Goal: Task Accomplishment & Management: Manage account settings

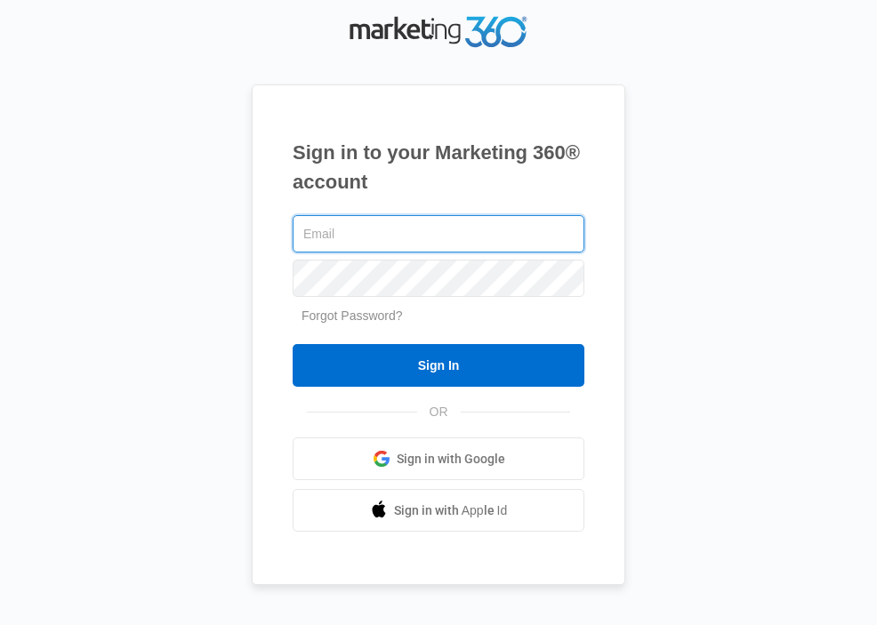
click at [361, 232] on input "text" at bounding box center [439, 233] width 292 height 37
type input "[EMAIL_ADDRESS][DOMAIN_NAME]"
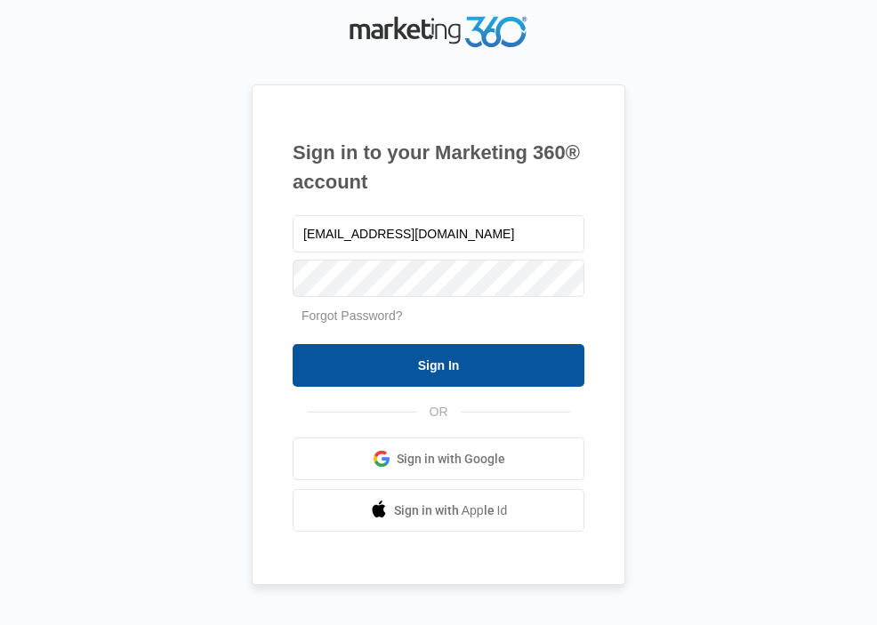
click at [468, 358] on input "Sign In" at bounding box center [439, 365] width 292 height 43
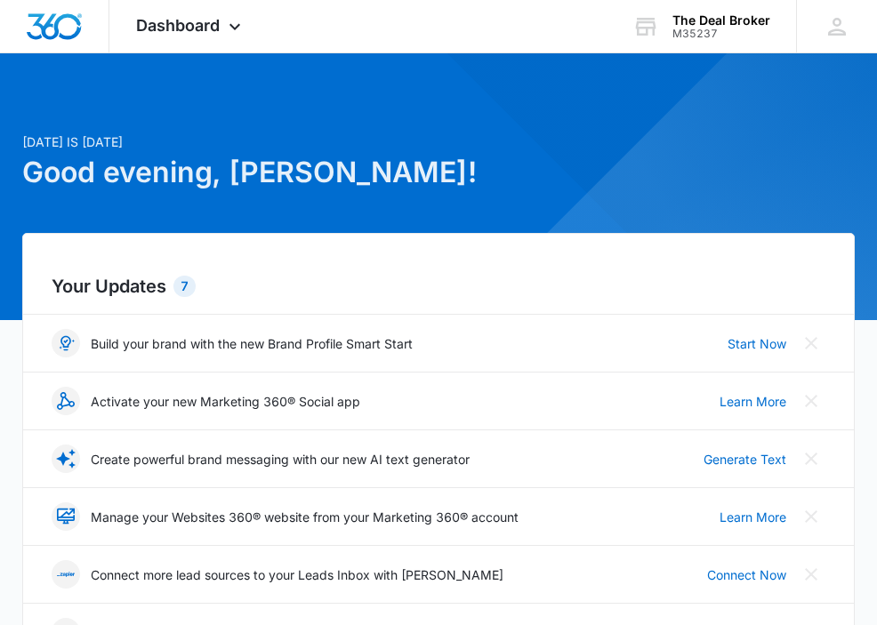
scroll to position [4, 0]
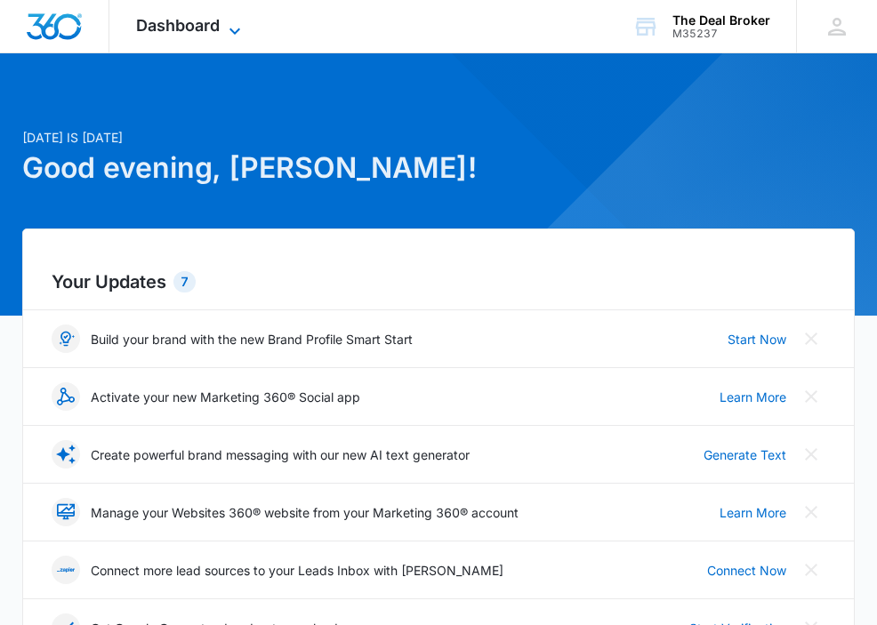
click at [240, 28] on icon at bounding box center [234, 30] width 21 height 21
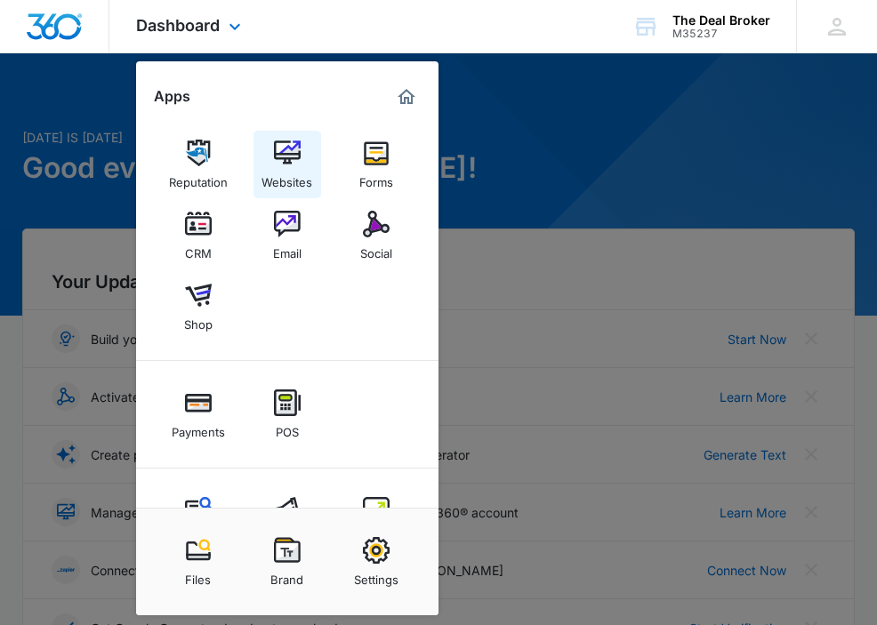
click at [296, 152] on img at bounding box center [287, 153] width 27 height 27
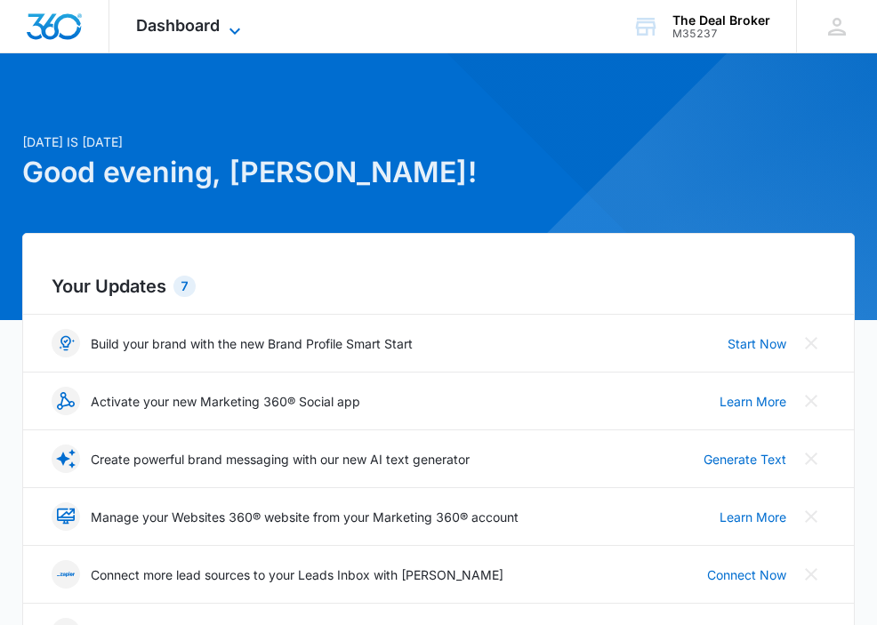
click at [232, 29] on icon at bounding box center [234, 31] width 11 height 6
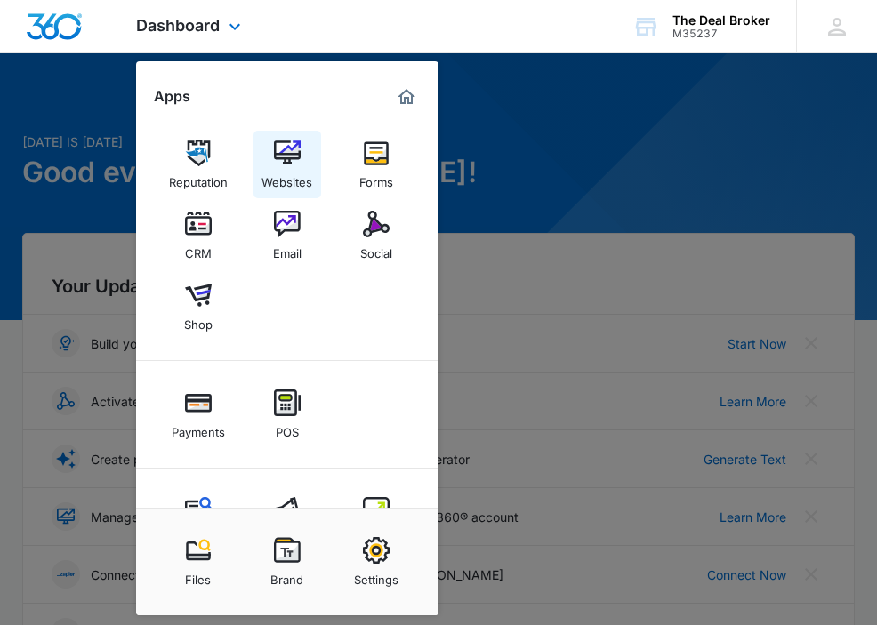
click at [292, 153] on img at bounding box center [287, 153] width 27 height 27
